Goal: Transaction & Acquisition: Purchase product/service

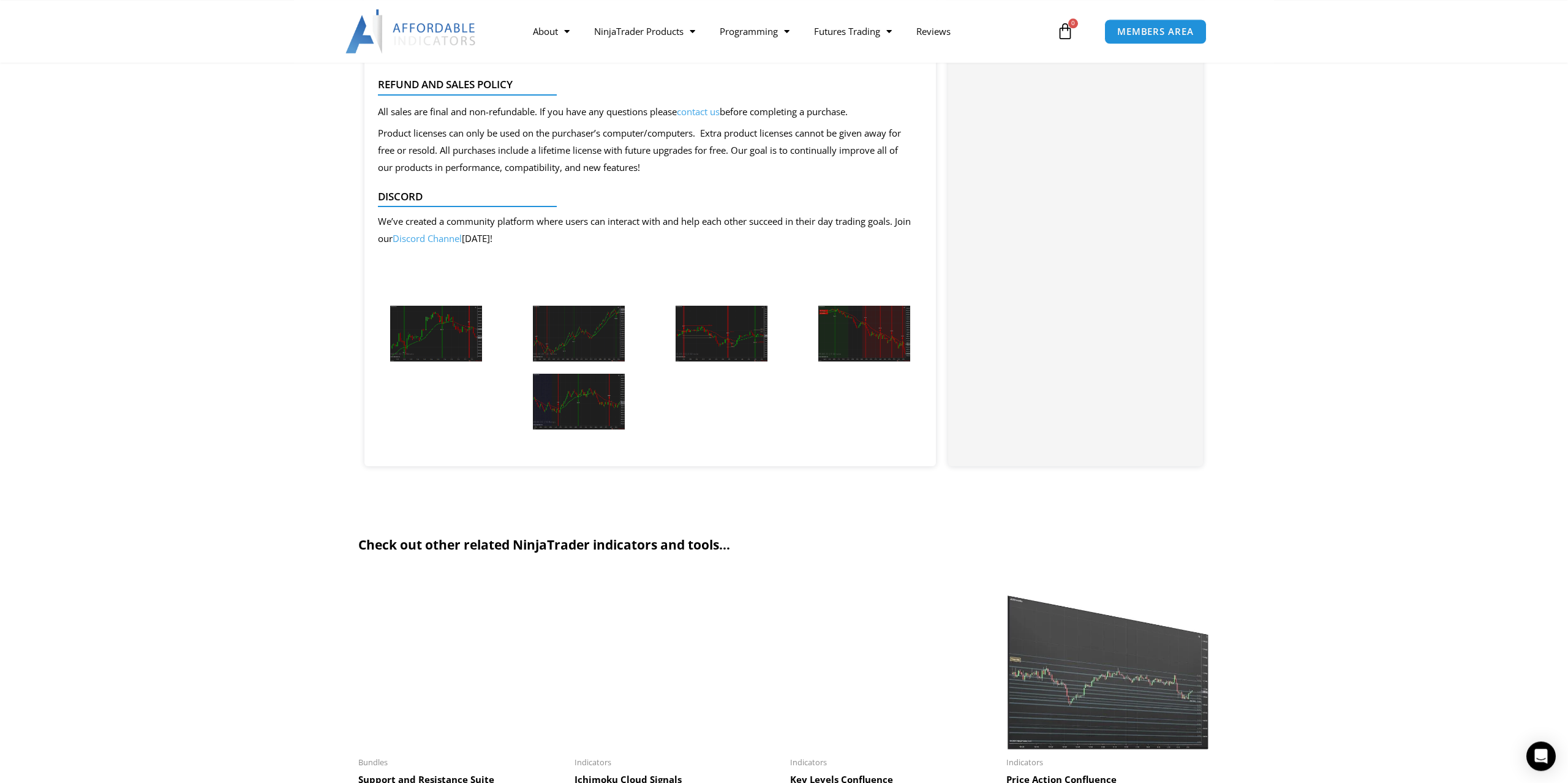
scroll to position [1313, 0]
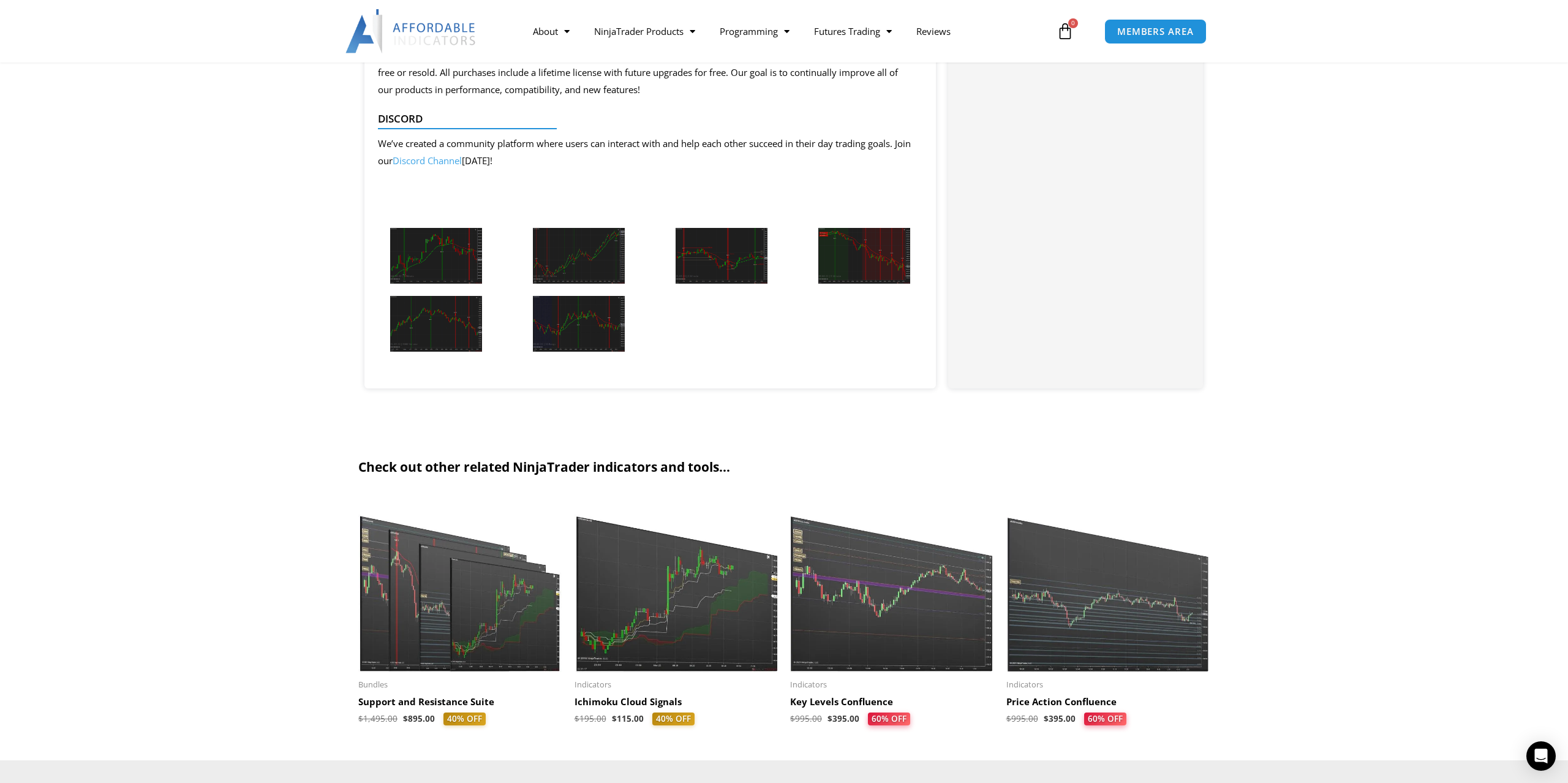
click at [426, 277] on img at bounding box center [436, 256] width 92 height 55
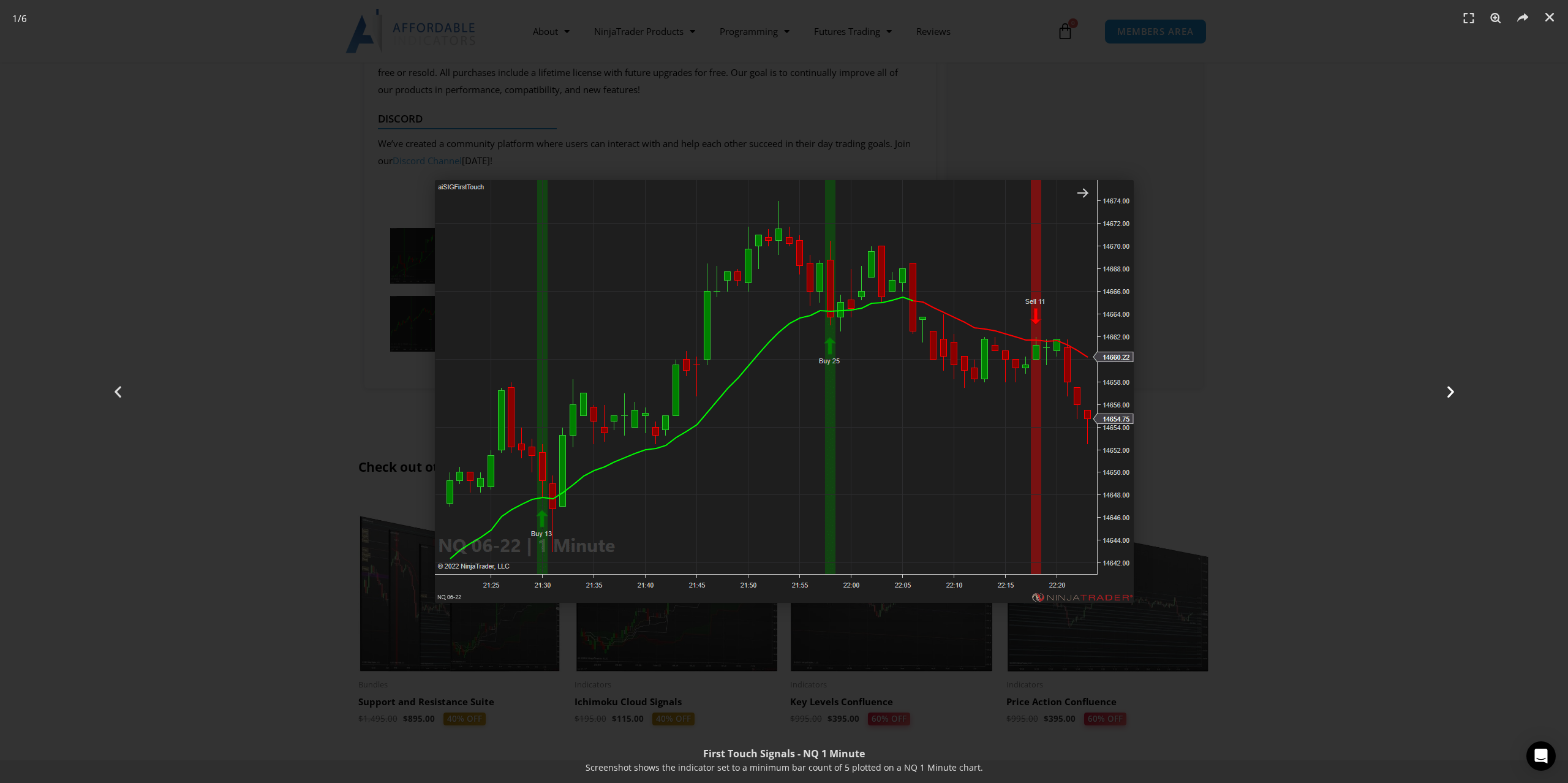
click at [1454, 391] on icon "Next slide" at bounding box center [1451, 392] width 15 height 15
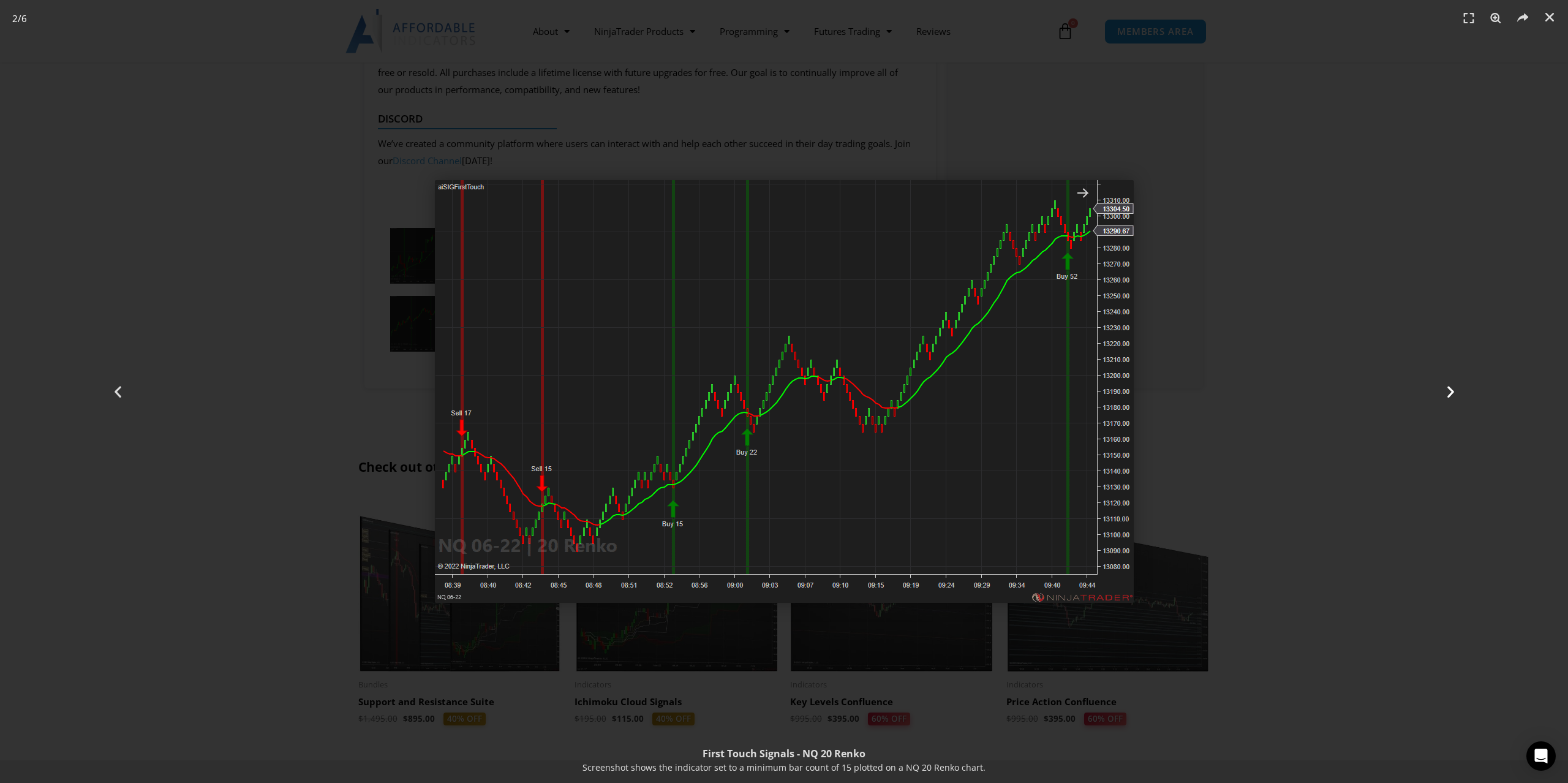
click at [1454, 391] on icon "Next slide" at bounding box center [1451, 392] width 15 height 15
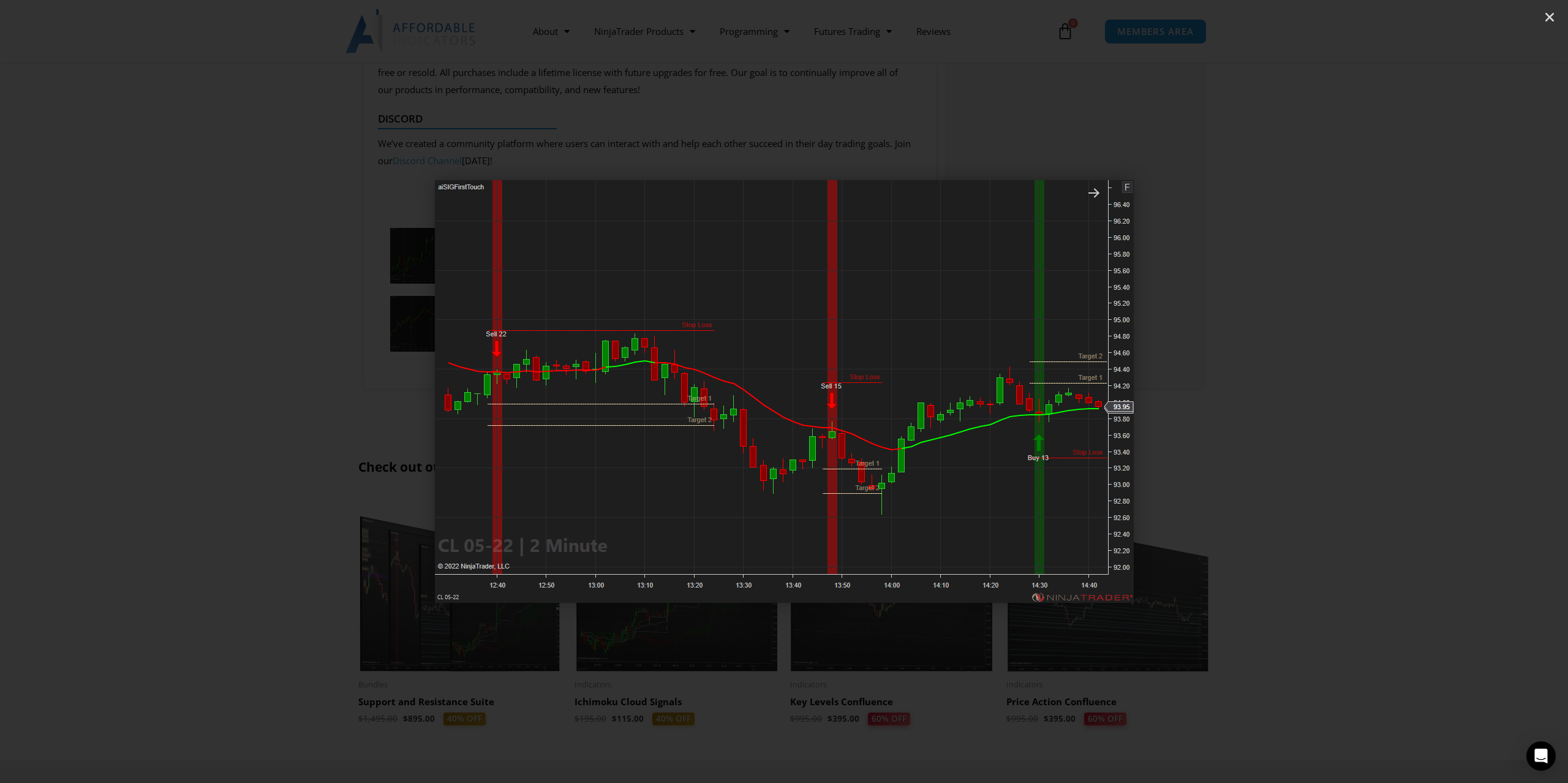
click at [1454, 391] on icon "Next slide" at bounding box center [1451, 392] width 15 height 15
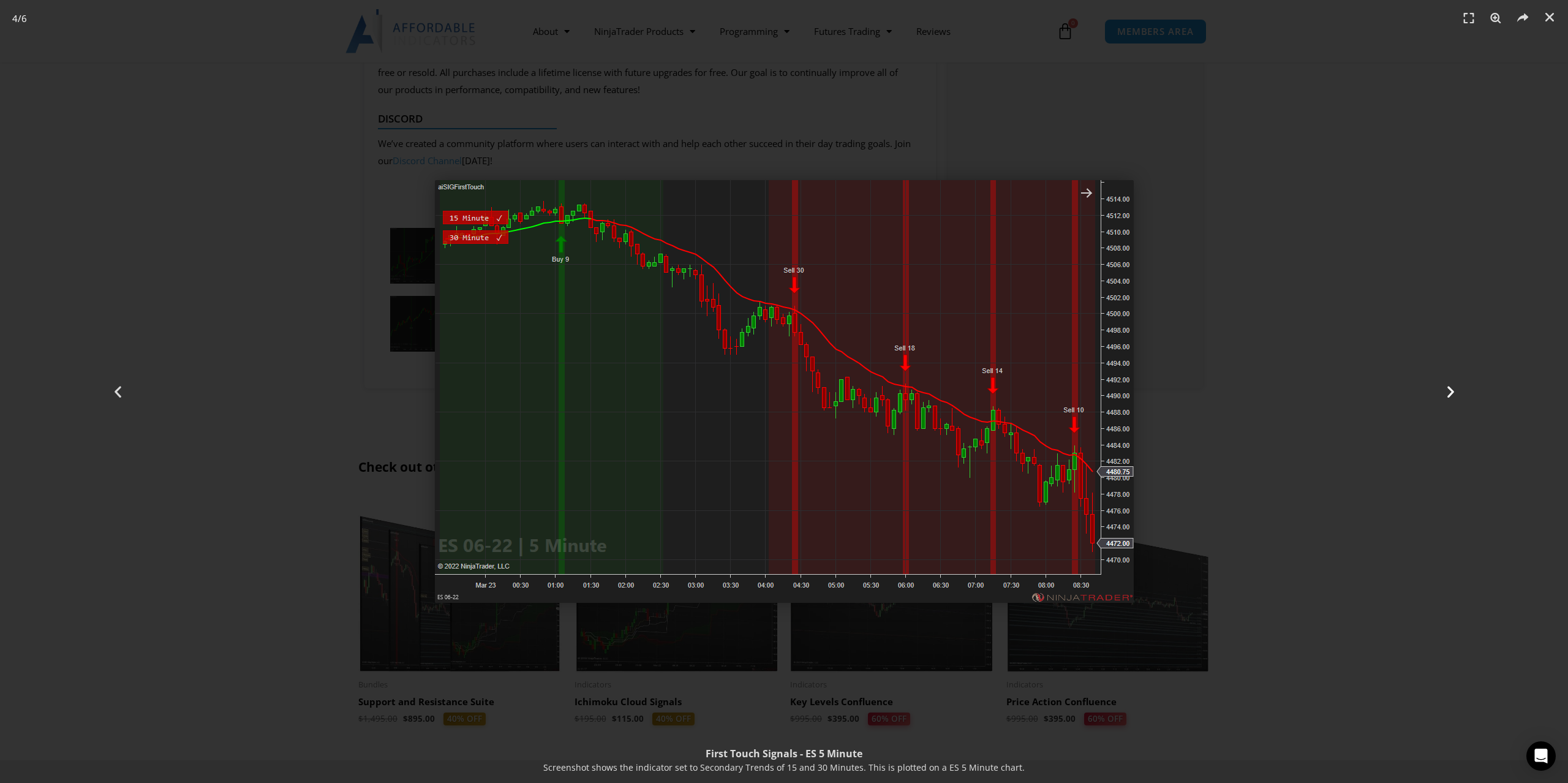
click at [1454, 391] on icon "Next slide" at bounding box center [1451, 392] width 15 height 15
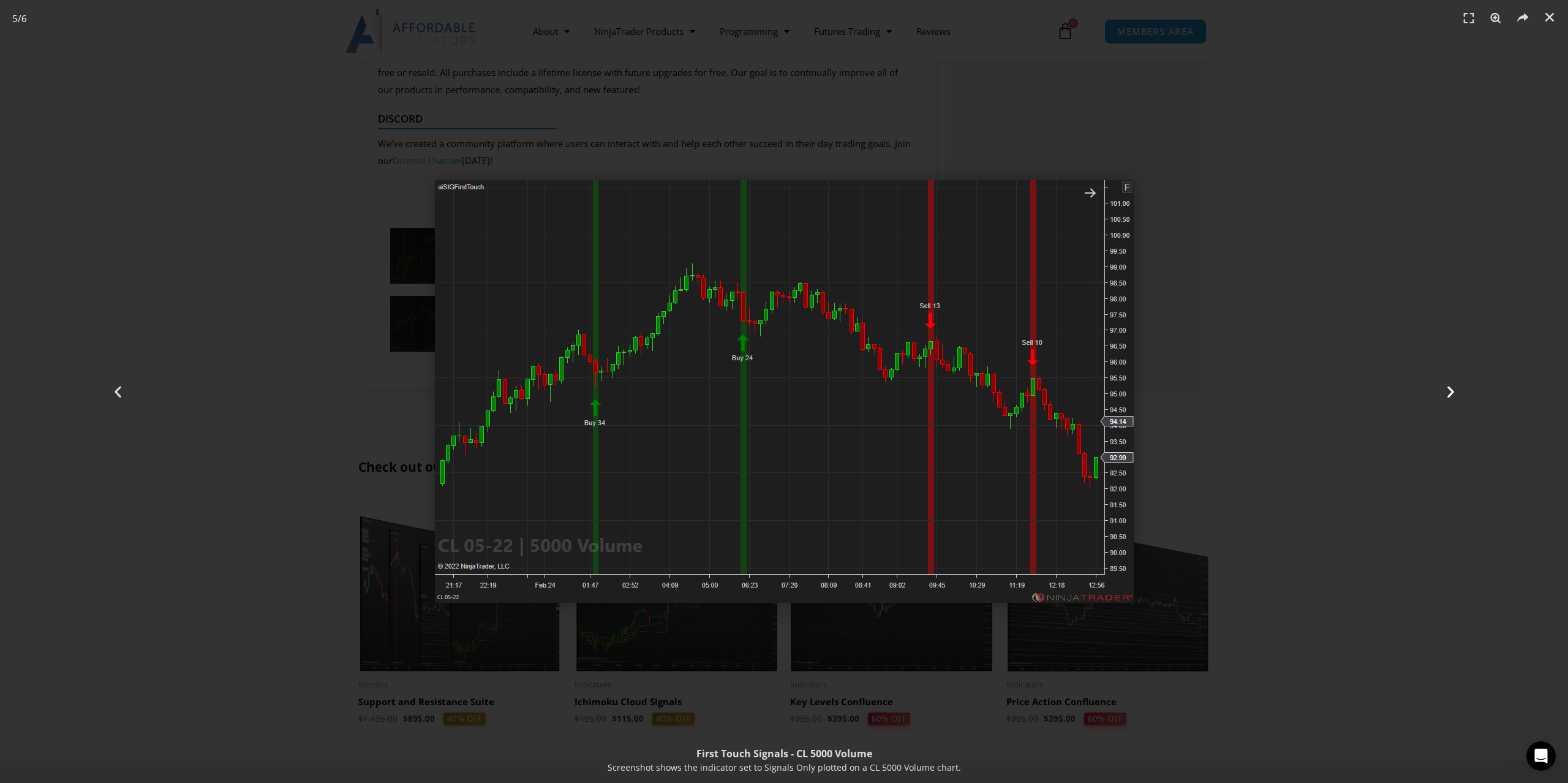
click at [1454, 391] on icon "Next slide" at bounding box center [1451, 392] width 15 height 15
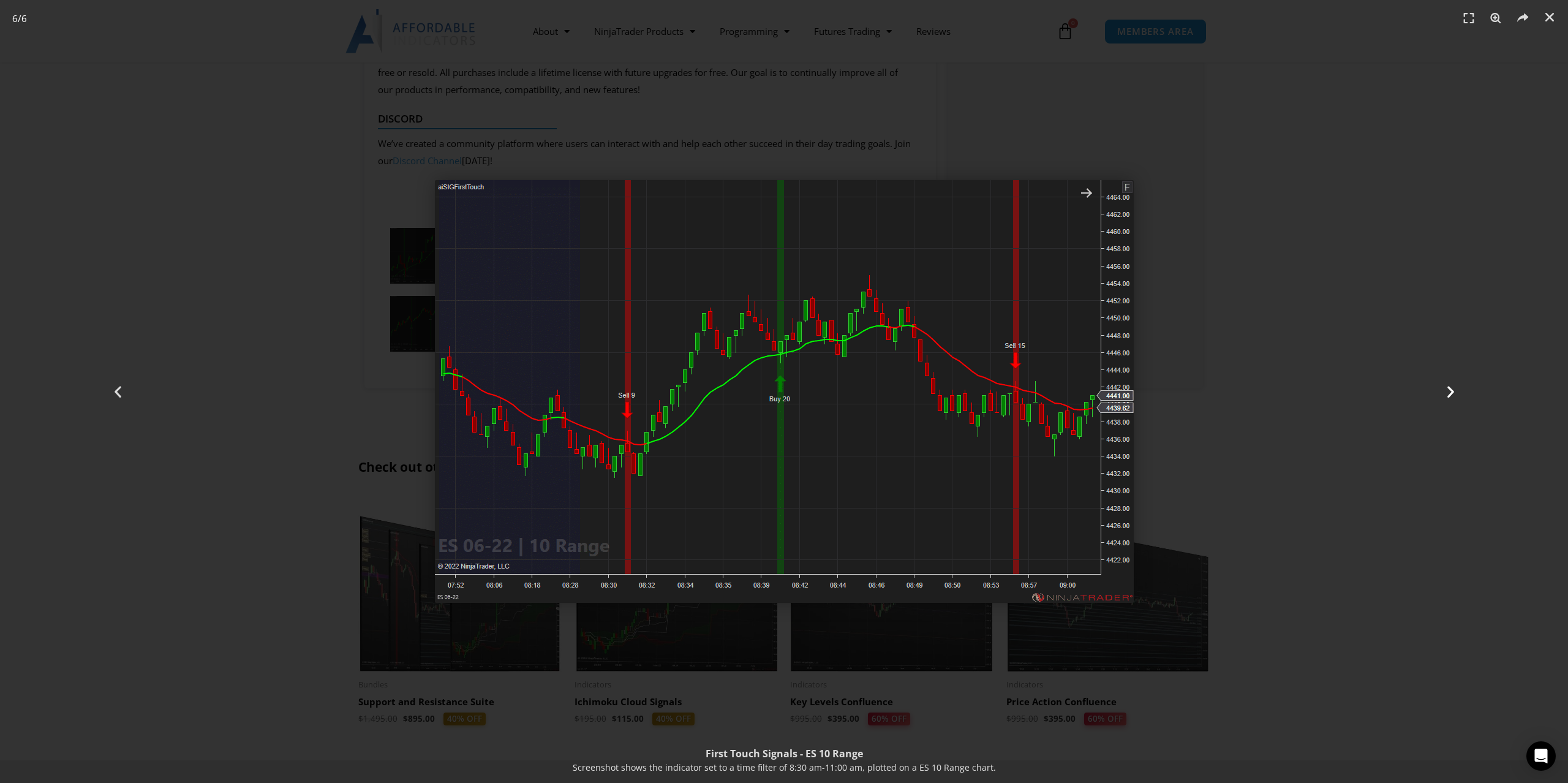
click at [1398, 399] on div "Next" at bounding box center [1451, 392] width 235 height 783
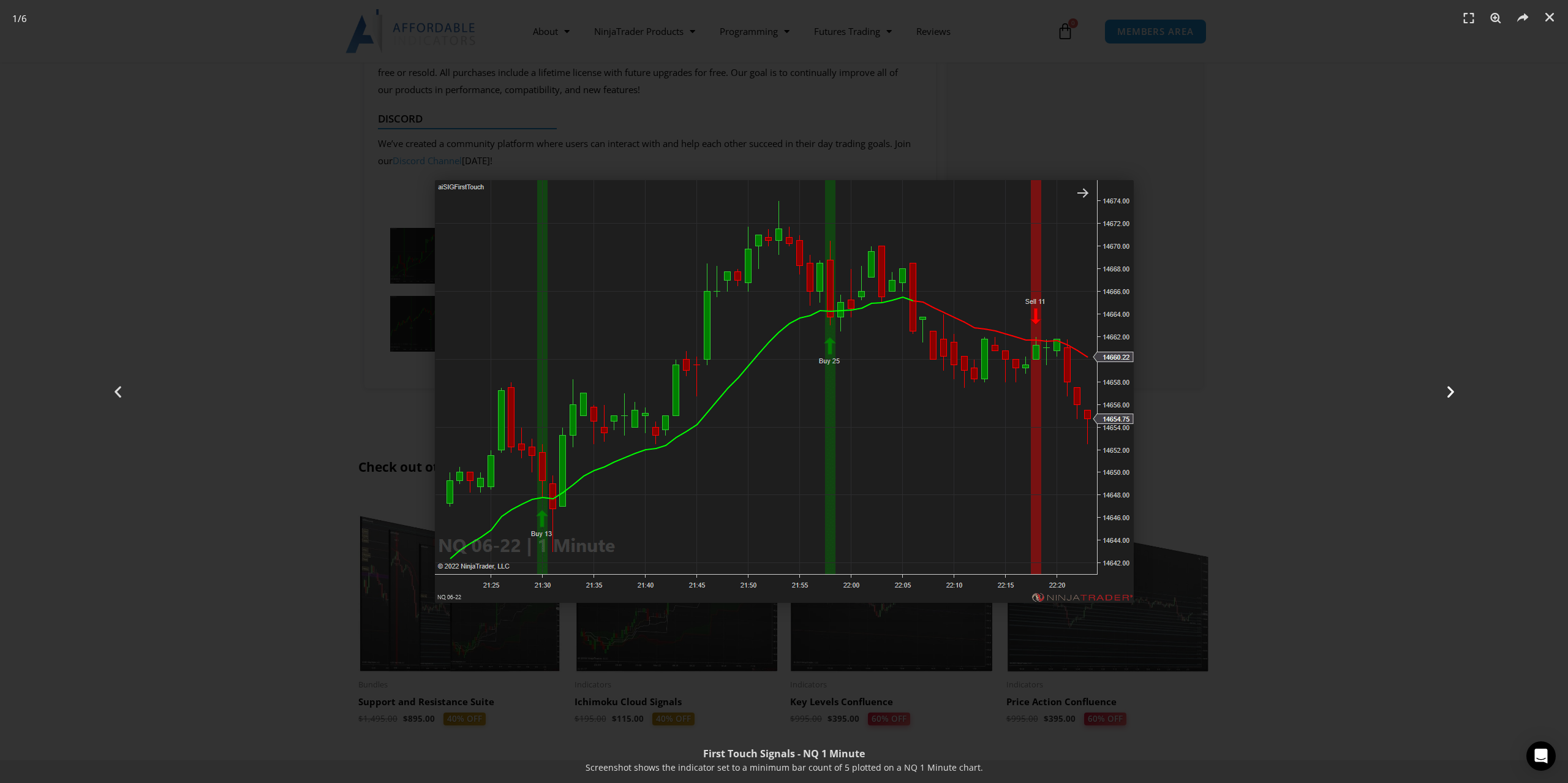
click at [1508, 444] on div "Next" at bounding box center [1451, 392] width 235 height 783
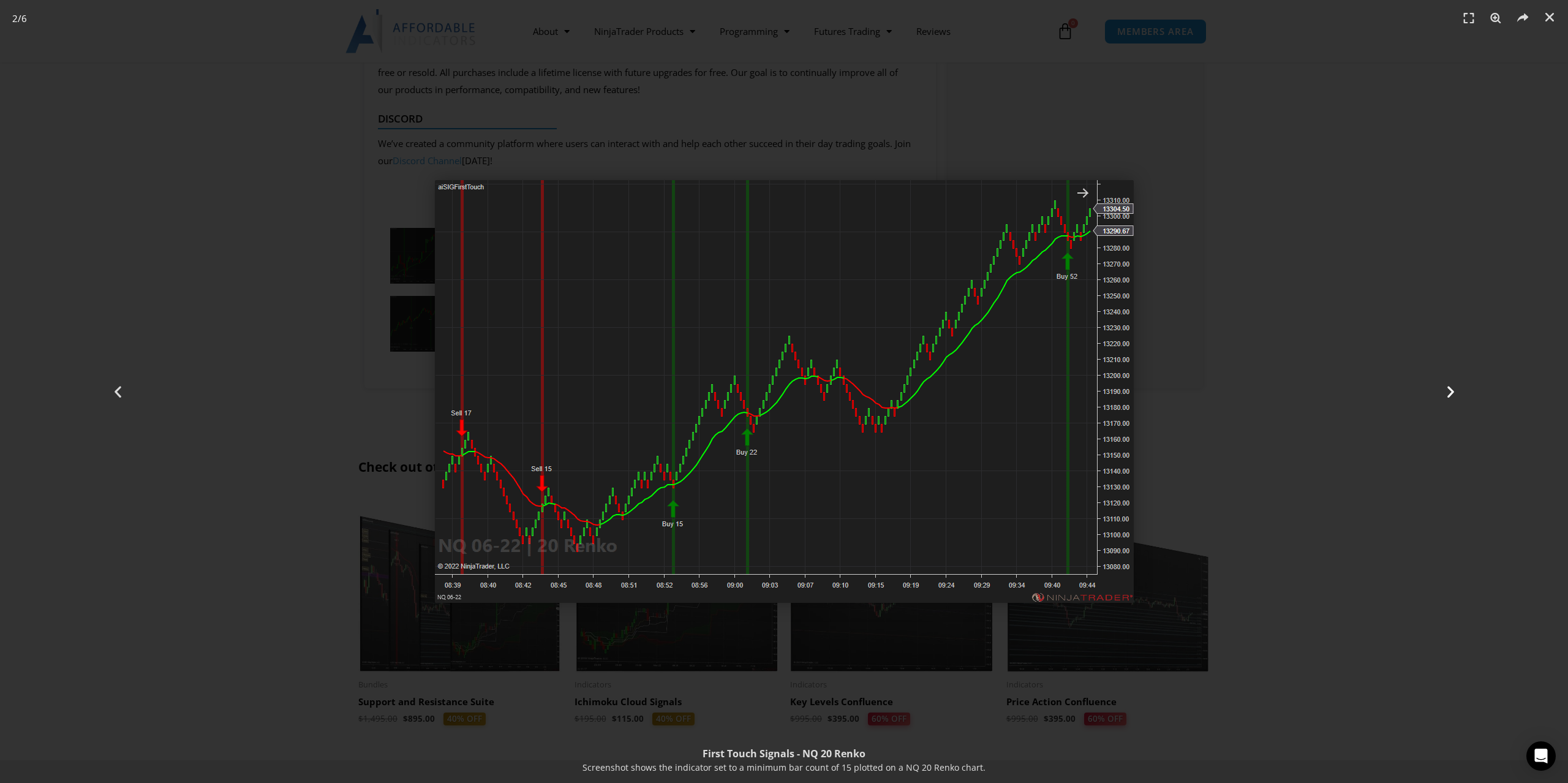
click at [1390, 718] on div "Next" at bounding box center [1451, 392] width 235 height 783
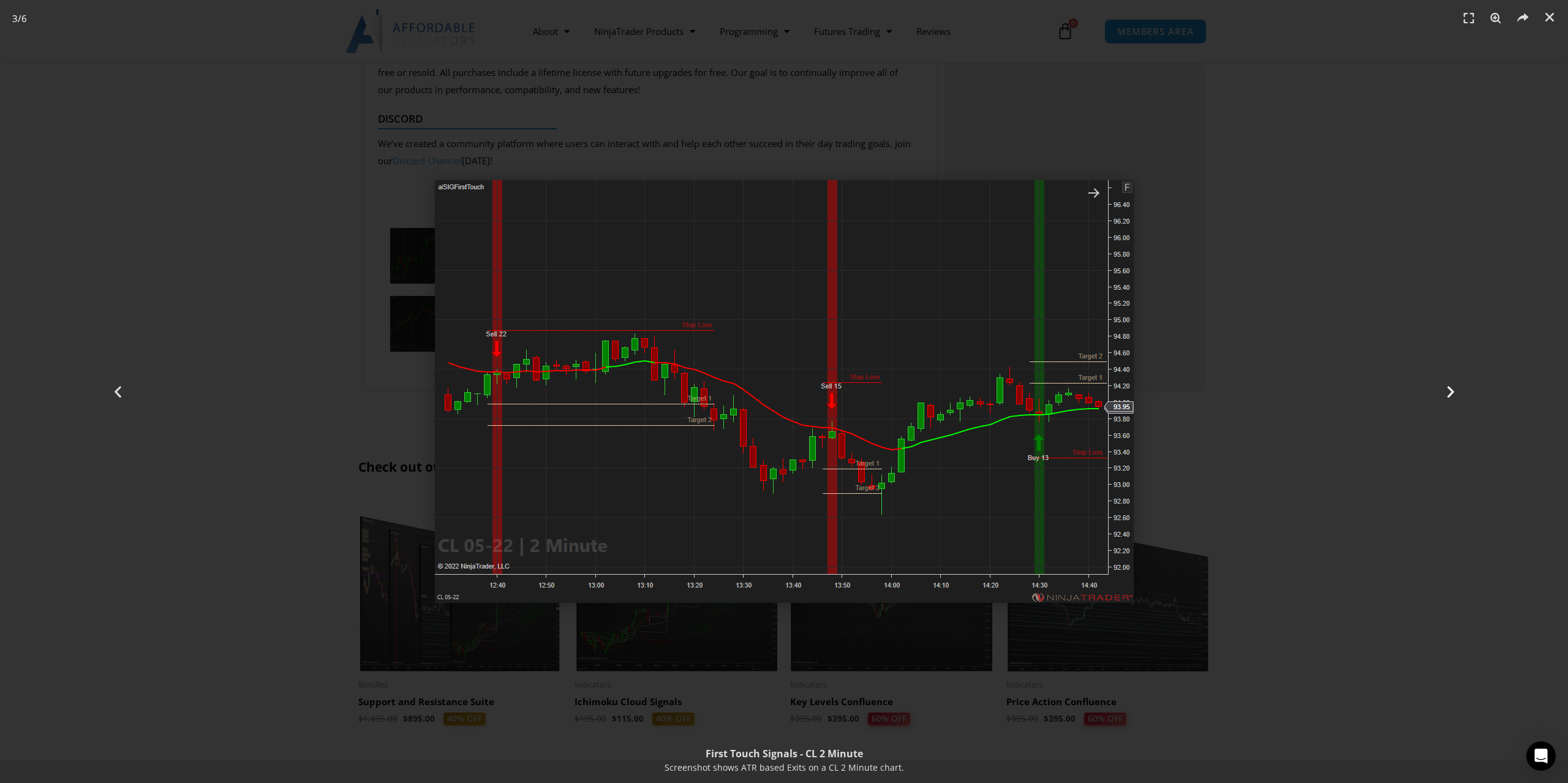
click at [1390, 716] on div "Next" at bounding box center [1451, 392] width 235 height 783
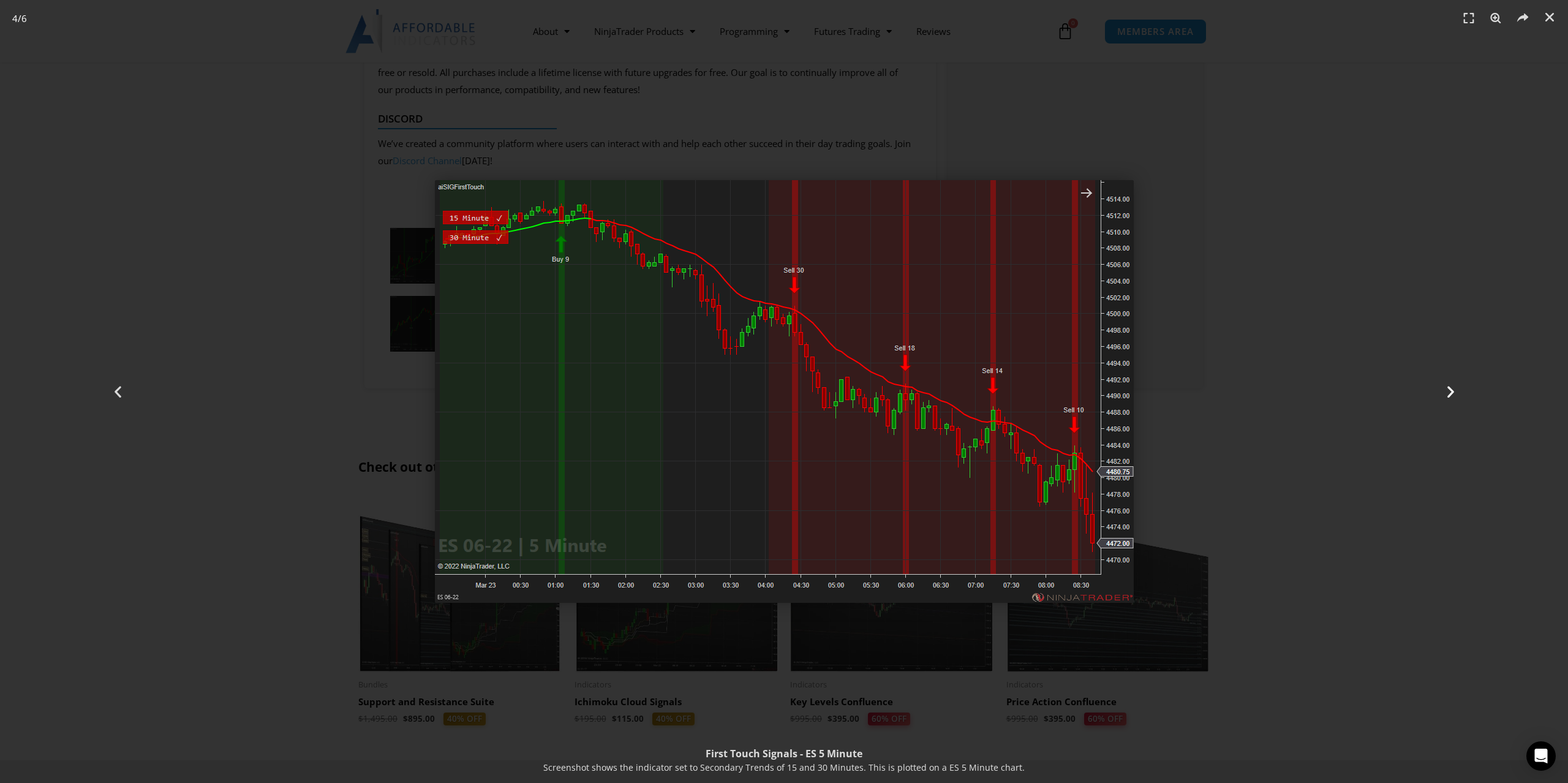
click at [1390, 716] on div "Next" at bounding box center [1451, 392] width 235 height 783
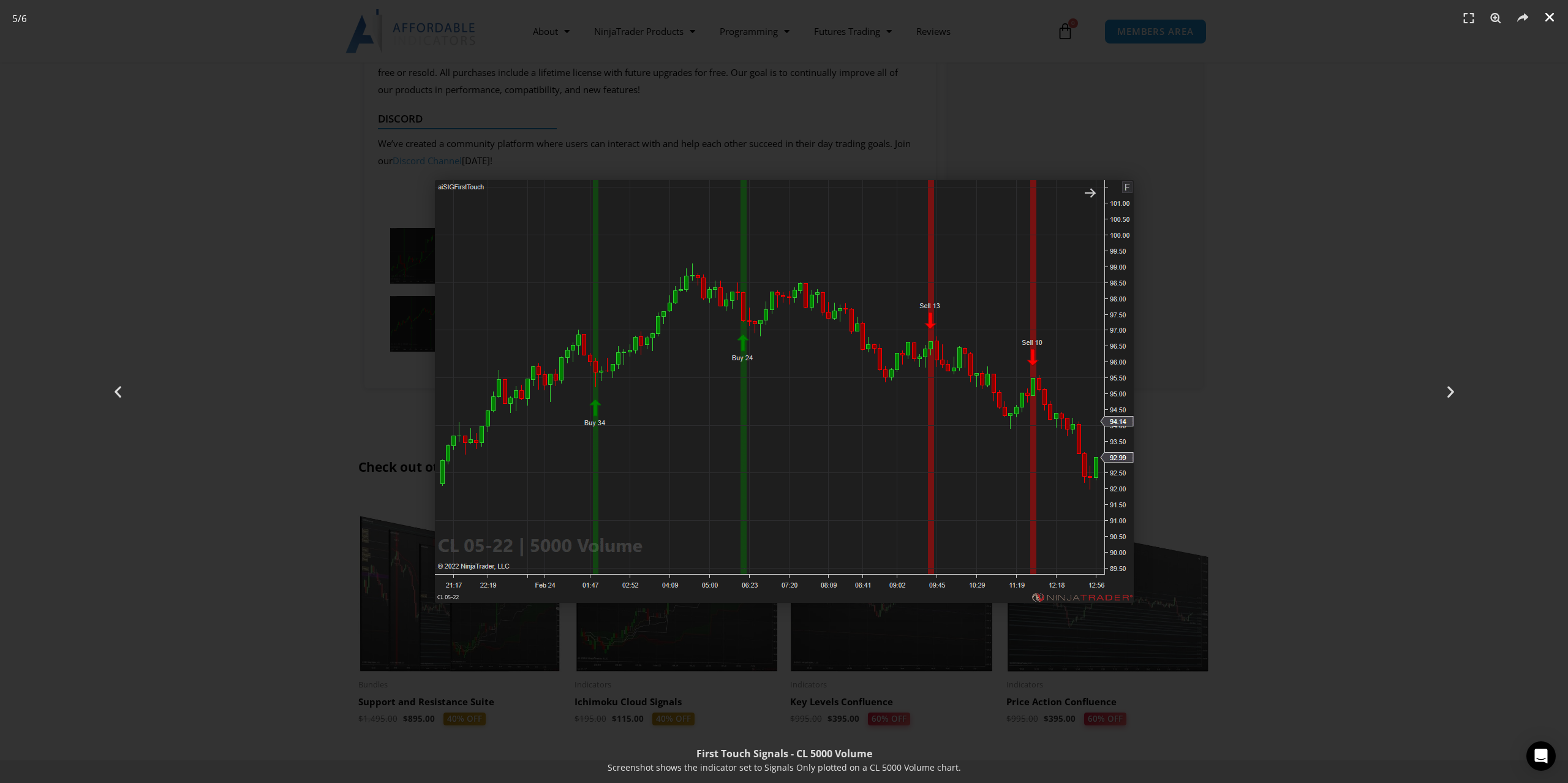
click at [1550, 17] on icon "Close (Esc)" at bounding box center [1549, 17] width 12 height 12
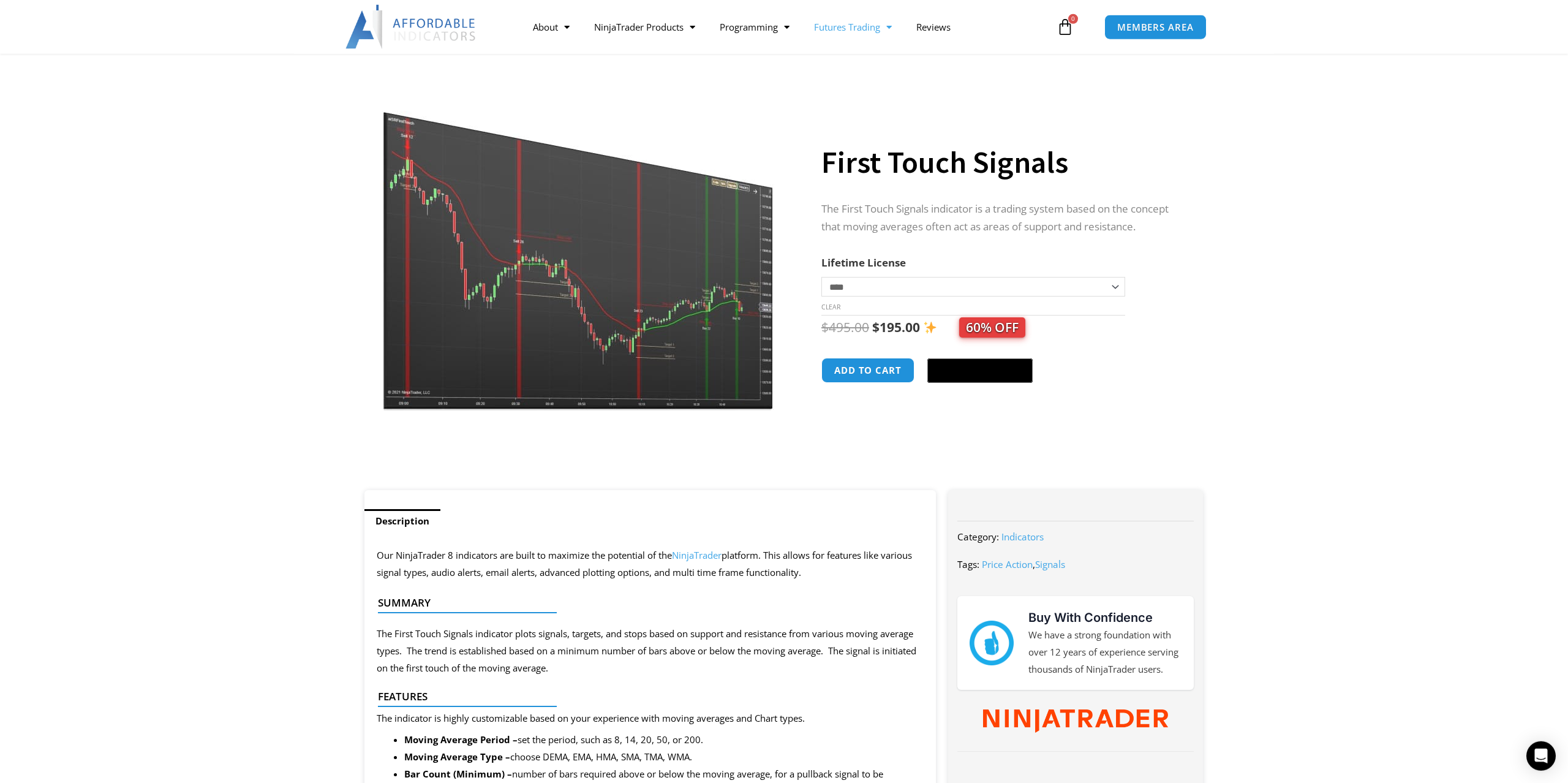
scroll to position [0, 0]
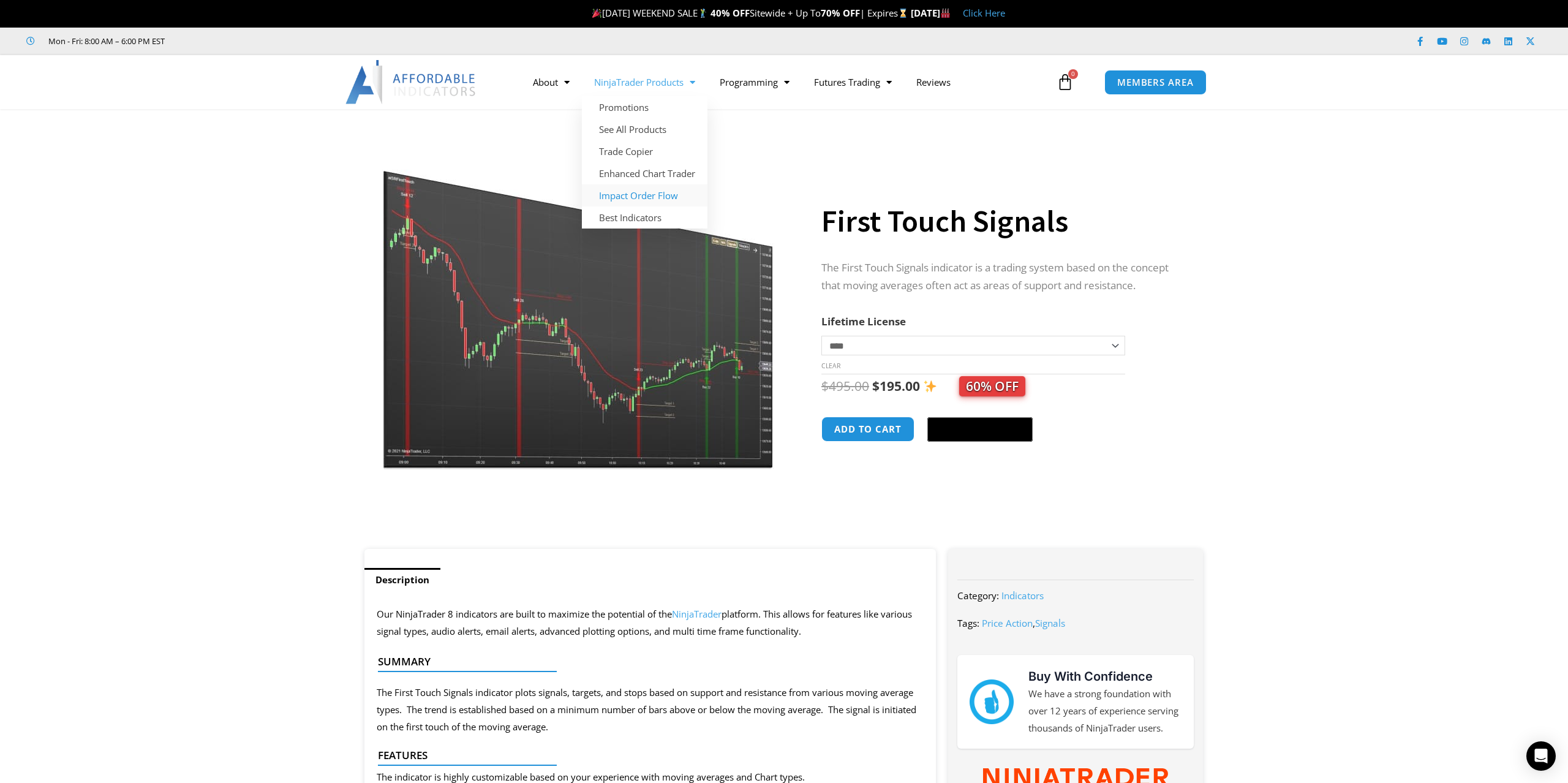
click at [630, 198] on link "Impact Order Flow" at bounding box center [645, 195] width 126 height 22
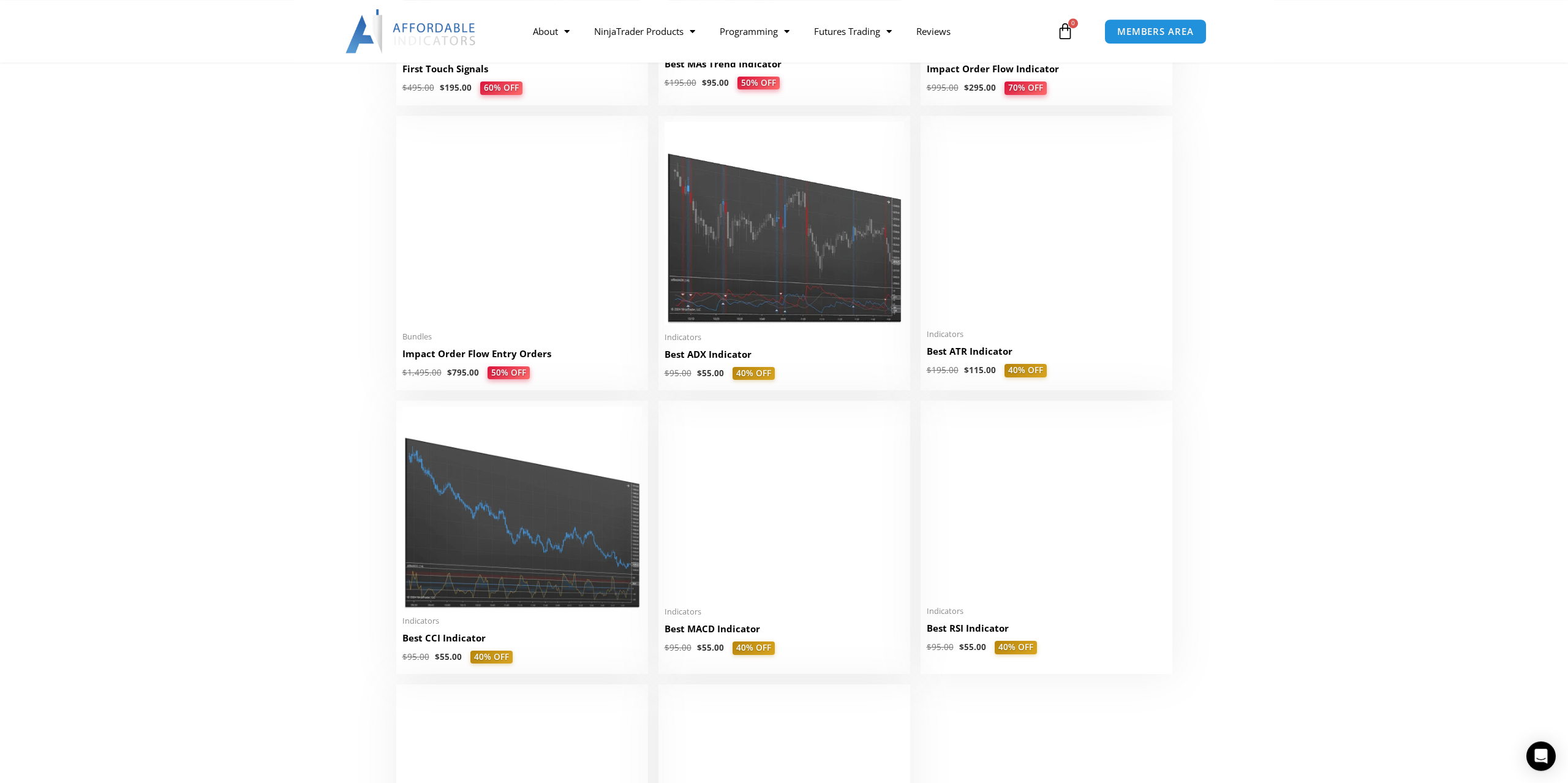
scroll to position [2188, 0]
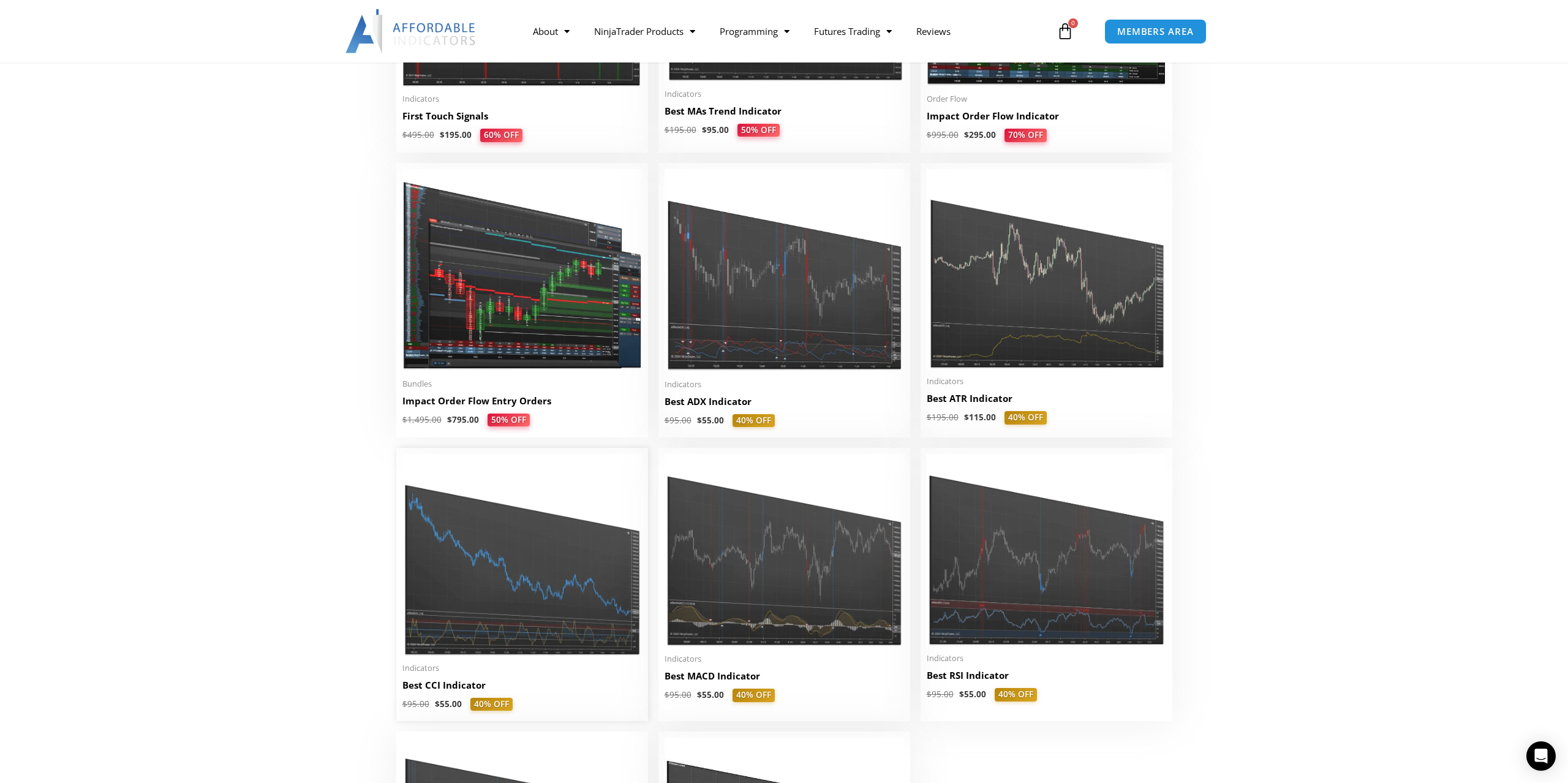
click at [545, 627] on img at bounding box center [522, 555] width 240 height 201
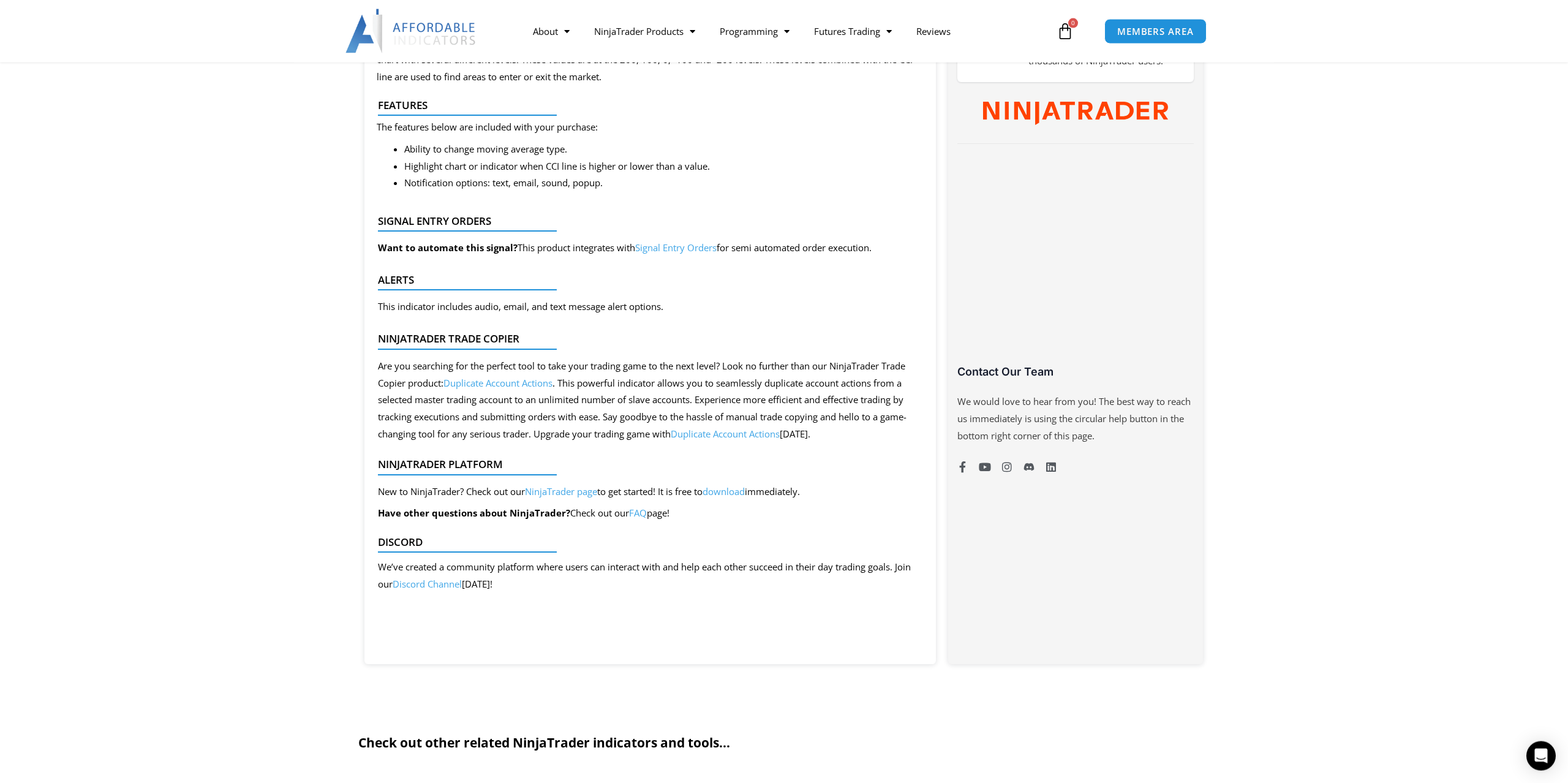
scroll to position [625, 0]
